Goal: Check status: Check status

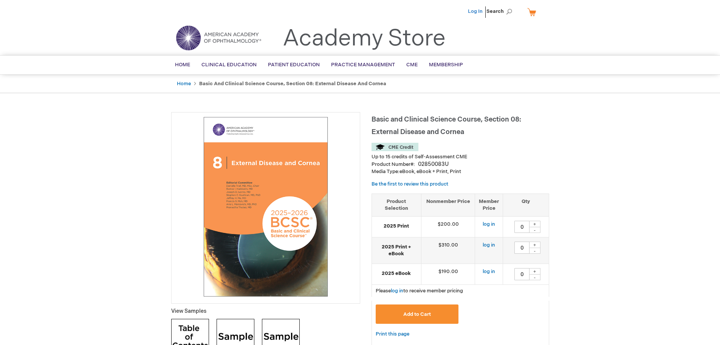
click at [477, 13] on link "Log In" at bounding box center [475, 11] width 15 height 6
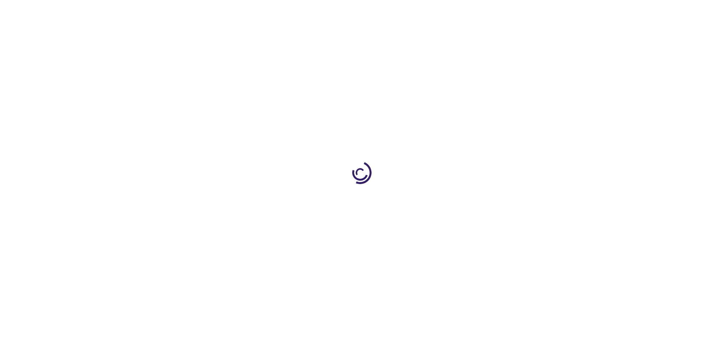
type input "0"
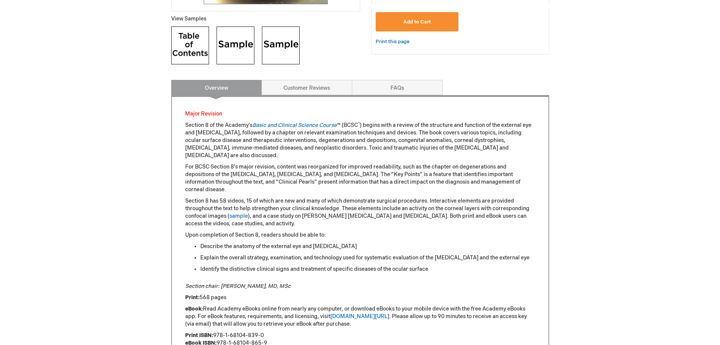
scroll to position [303, 0]
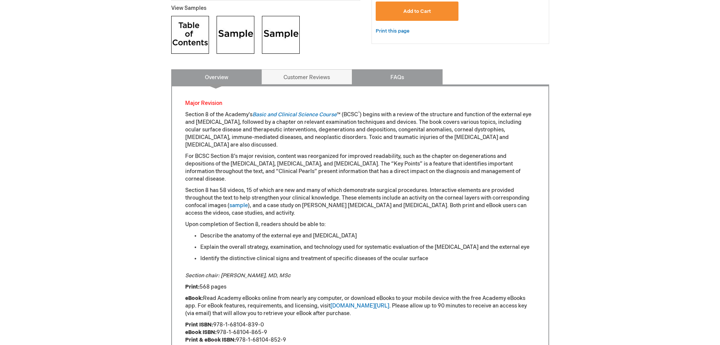
click at [405, 79] on link "FAQs" at bounding box center [397, 76] width 91 height 15
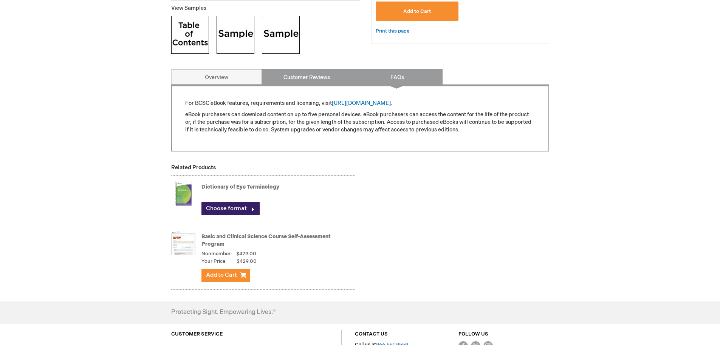
click at [300, 76] on link "Customer Reviews" at bounding box center [307, 76] width 91 height 15
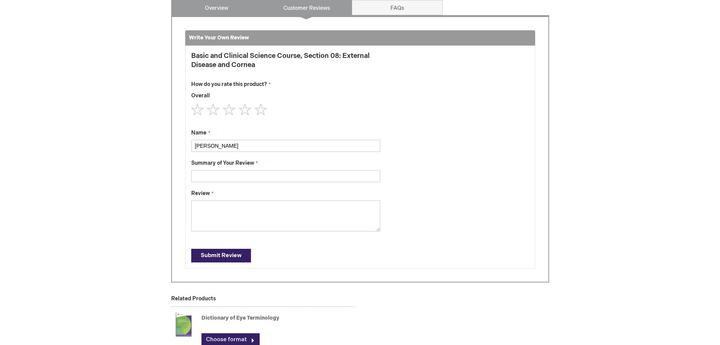
click at [228, 7] on link "Overview" at bounding box center [216, 7] width 91 height 15
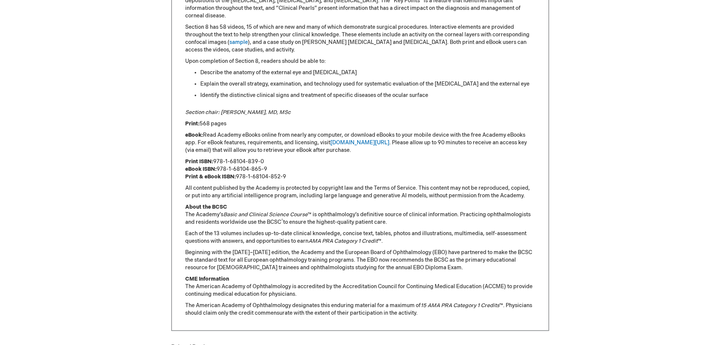
scroll to position [485, 0]
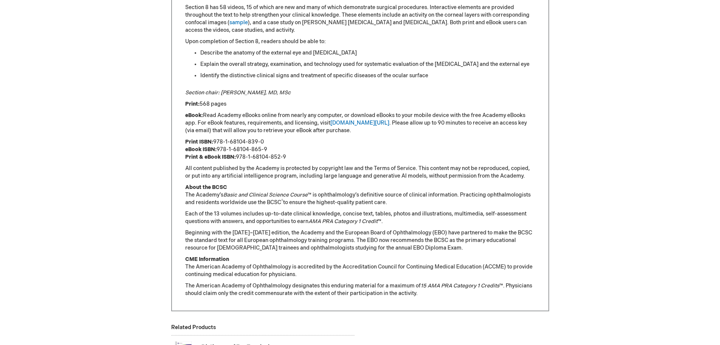
click at [267, 138] on p "Print ISBN: 978-1-68104-839-0 eBook ISBN: 978-1-68104-865-9 Print & eBook ISBN:…" at bounding box center [360, 149] width 350 height 23
drag, startPoint x: 265, startPoint y: 133, endPoint x: 215, endPoint y: 134, distance: 49.9
click at [215, 138] on p "Print ISBN: 978-1-68104-839-0 eBook ISBN: 978-1-68104-865-9 Print & eBook ISBN:…" at bounding box center [360, 149] width 350 height 23
copy p "978-1-68104-839-0"
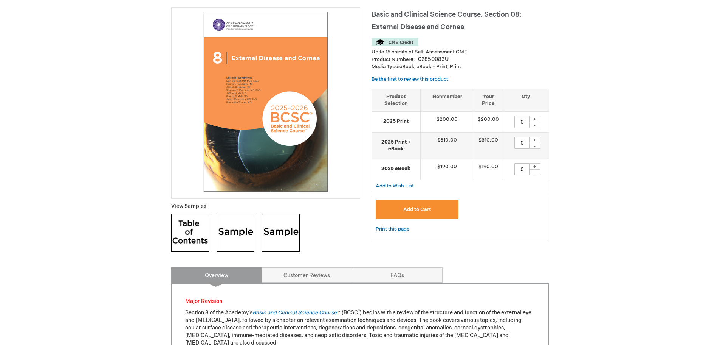
scroll to position [0, 0]
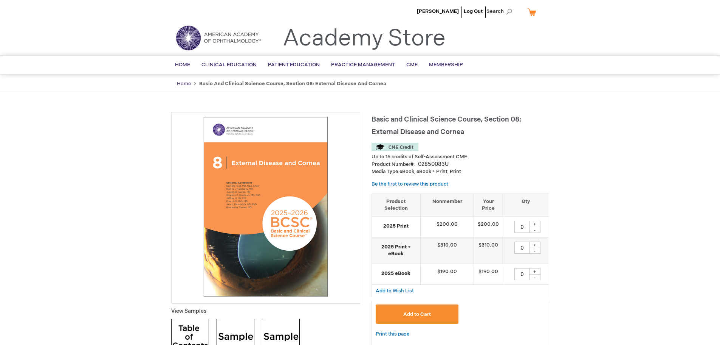
click at [188, 84] on link "Home" at bounding box center [184, 84] width 14 height 6
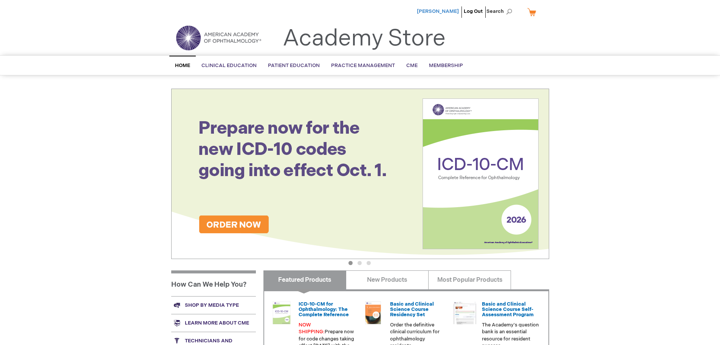
click at [440, 10] on span "Shelli Madison" at bounding box center [438, 11] width 42 height 6
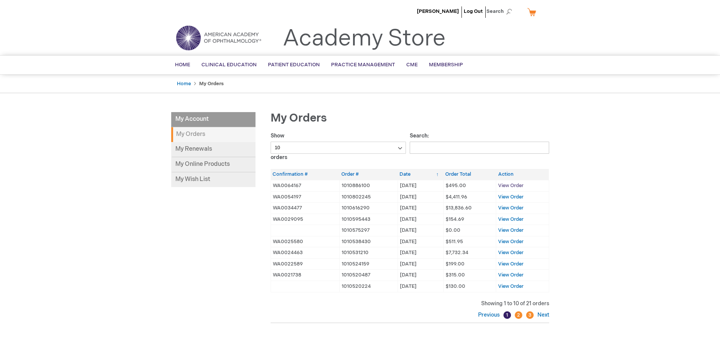
click at [512, 185] on span "View Order" at bounding box center [510, 185] width 25 height 6
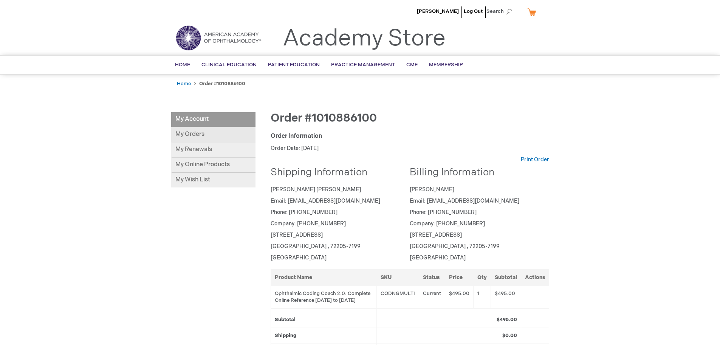
click at [191, 132] on link "My Orders" at bounding box center [213, 134] width 84 height 15
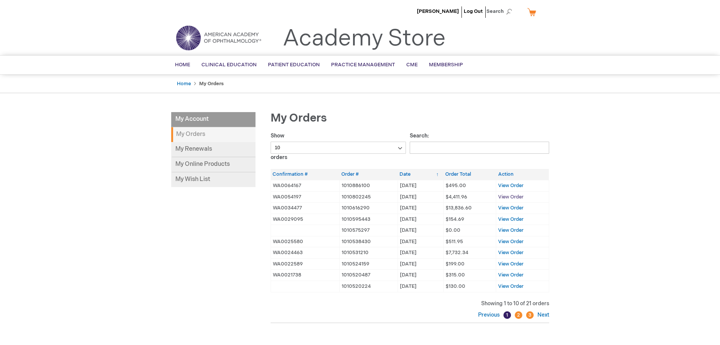
click at [514, 196] on span "View Order" at bounding box center [510, 197] width 25 height 6
